Goal: Transaction & Acquisition: Purchase product/service

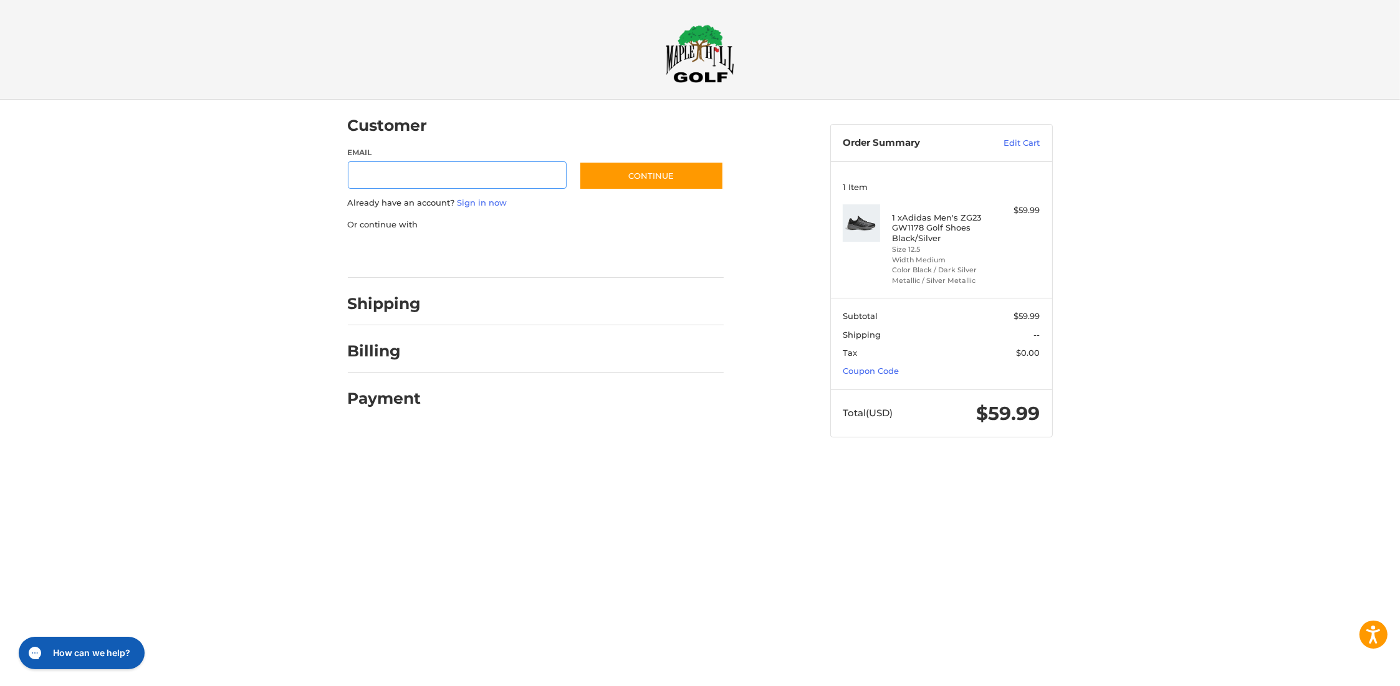
click at [405, 181] on input "Email" at bounding box center [457, 175] width 219 height 28
type input "**********"
click at [629, 176] on button "Continue" at bounding box center [651, 175] width 145 height 29
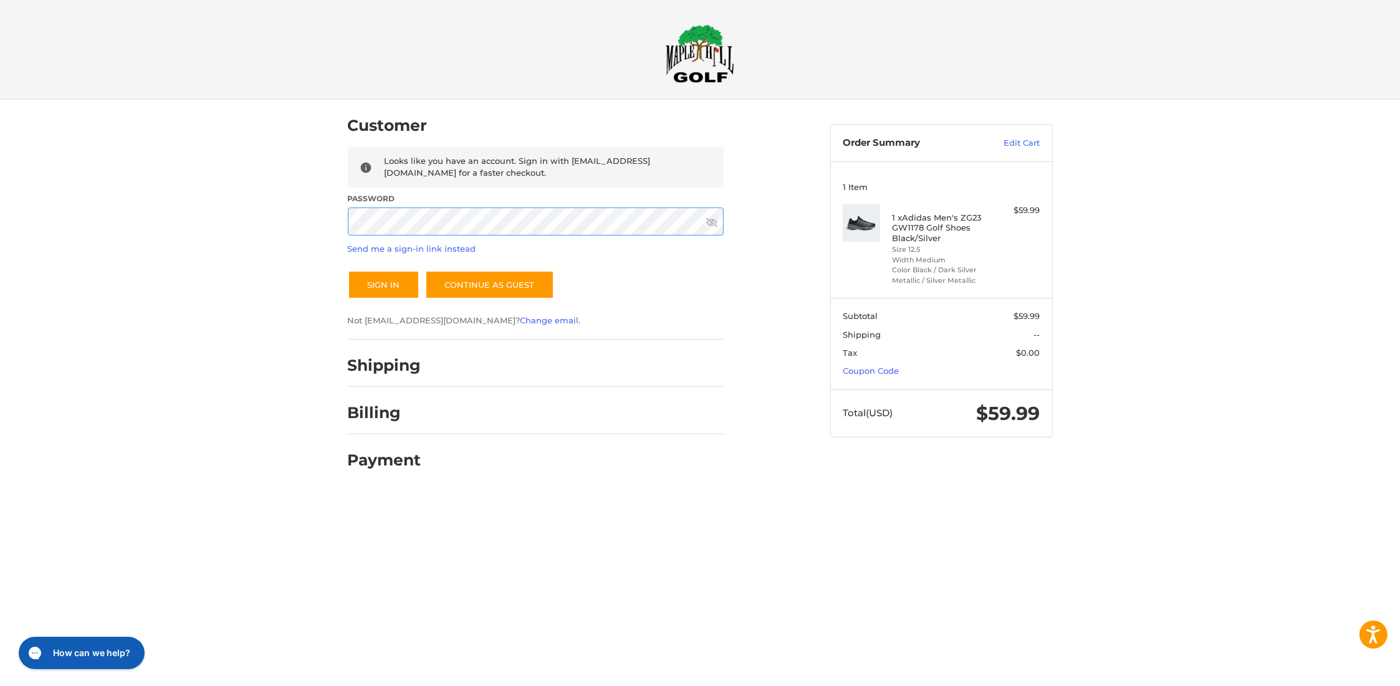
click at [348, 271] on button "Sign In" at bounding box center [384, 285] width 72 height 29
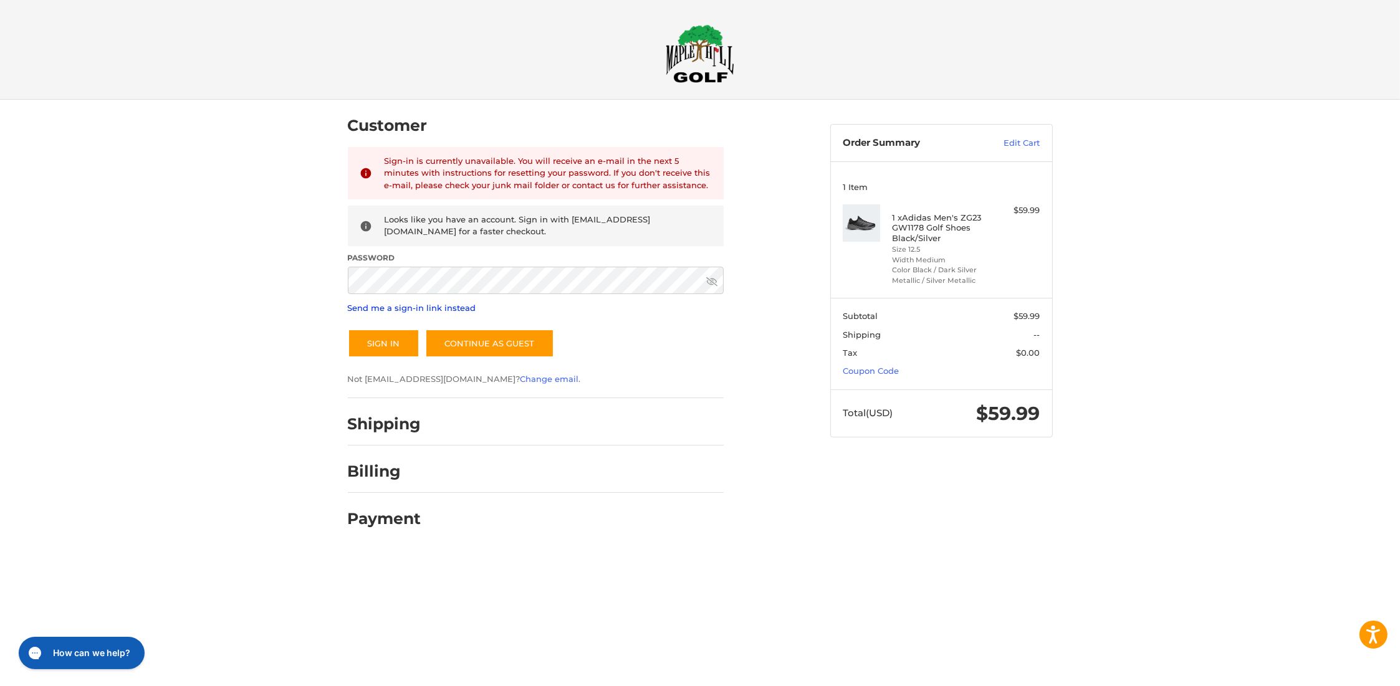
click at [411, 305] on link "Send me a sign-in link instead" at bounding box center [412, 308] width 128 height 10
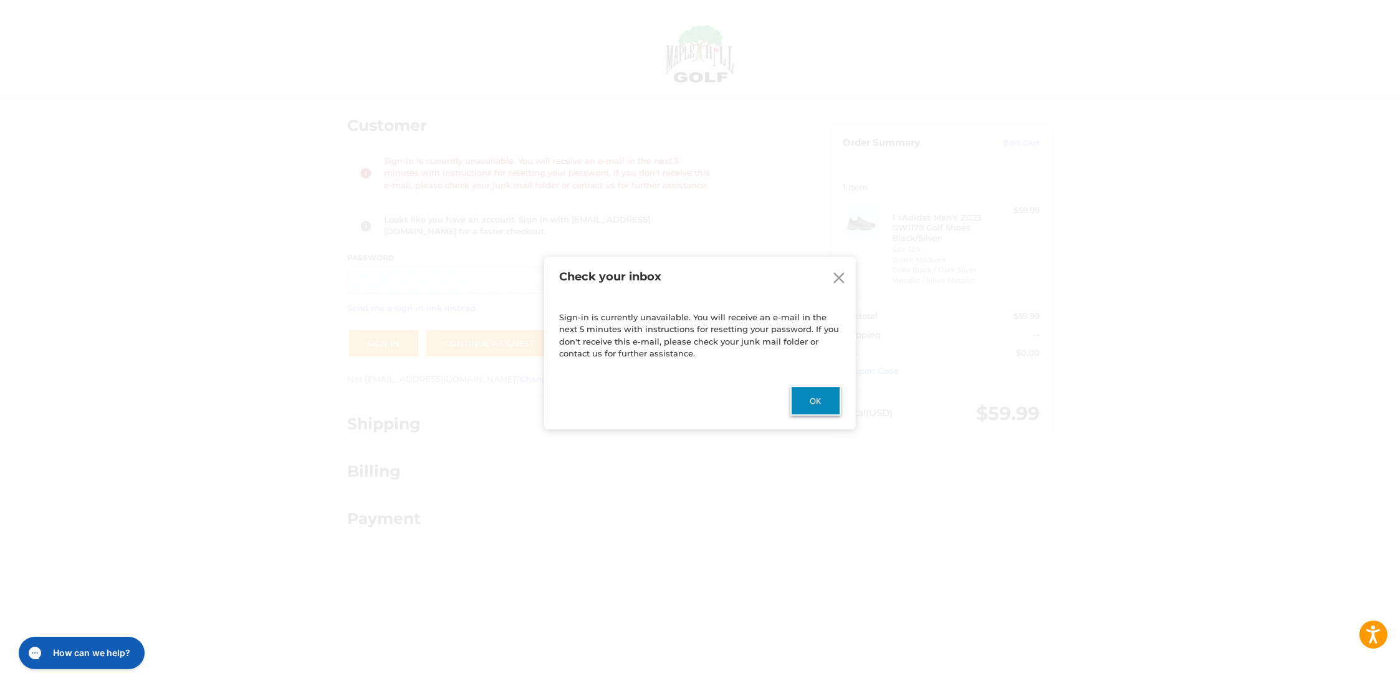
click at [809, 402] on button "Ok" at bounding box center [815, 401] width 50 height 30
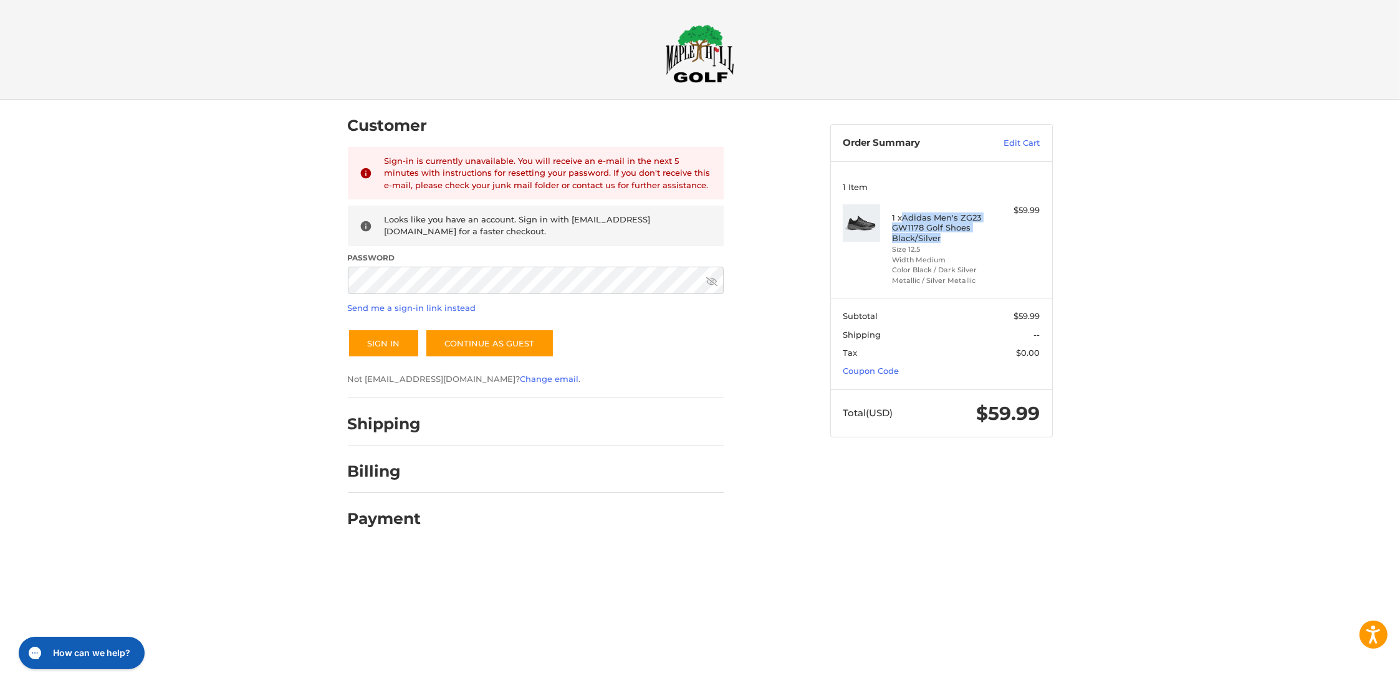
drag, startPoint x: 955, startPoint y: 238, endPoint x: 905, endPoint y: 219, distance: 53.6
click at [905, 219] on h4 "1 x Adidas Men's ZG23 GW1178 Golf Shoes Black/Silver" at bounding box center [939, 228] width 95 height 31
copy h4 "Adidas Men's ZG23 GW1178 Golf Shoes Black/Silver"
click at [710, 282] on icon at bounding box center [711, 281] width 11 height 11
click at [394, 348] on button "Sign In" at bounding box center [384, 343] width 72 height 29
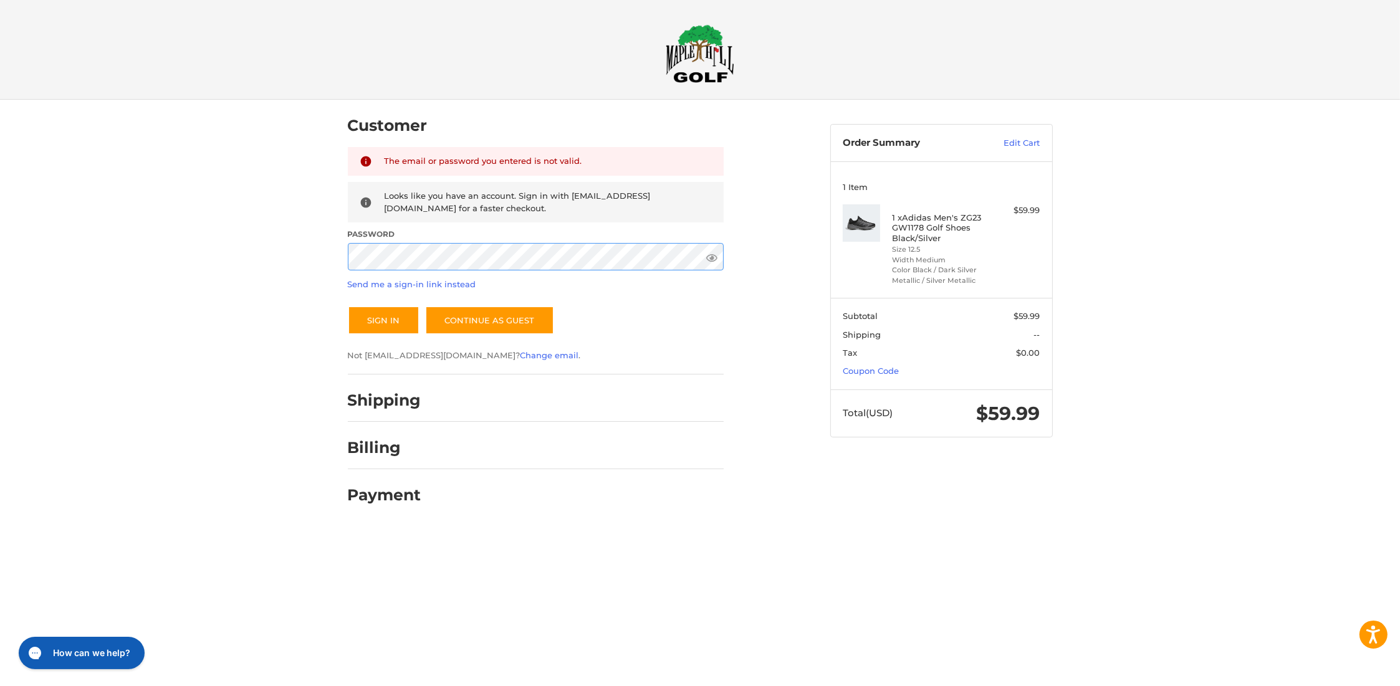
click at [327, 263] on div "Customer Returning Customer The email or password you entered is not valid. Loo…" at bounding box center [700, 314] width 748 height 429
